Goal: Task Accomplishment & Management: Use online tool/utility

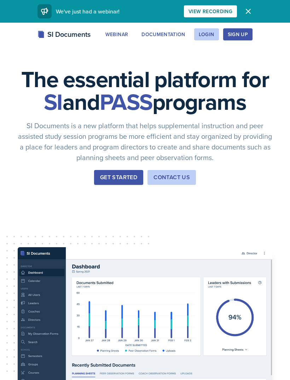
click at [247, 12] on icon "button" at bounding box center [248, 11] width 4 height 4
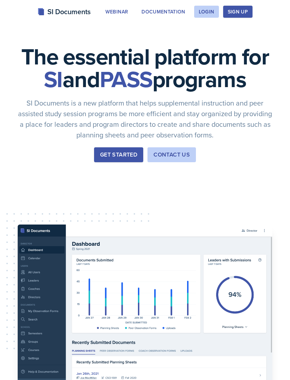
click at [212, 10] on div "Login" at bounding box center [207, 12] width 16 height 6
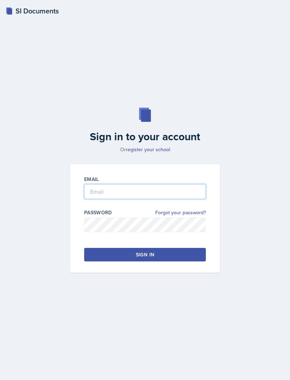
click at [172, 199] on input "email" at bounding box center [145, 191] width 122 height 15
click at [191, 199] on input "S547242@n" at bounding box center [145, 191] width 122 height 15
type input "[EMAIL_ADDRESS][DOMAIN_NAME]"
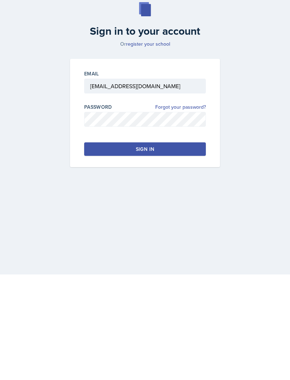
click at [188, 248] on button "Sign in" at bounding box center [145, 254] width 122 height 13
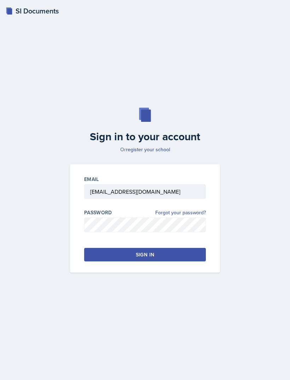
click at [187, 249] on button "Sign in" at bounding box center [145, 254] width 122 height 13
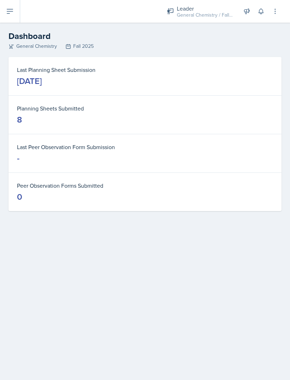
click at [10, 12] on icon at bounding box center [10, 11] width 6 height 4
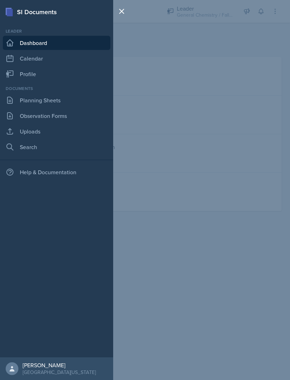
click at [56, 104] on link "Planning Sheets" at bounding box center [57, 100] width 108 height 14
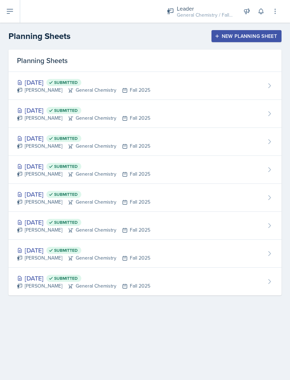
click at [57, 86] on div "[DATE] Submitted" at bounding box center [83, 82] width 133 height 10
